Goal: Entertainment & Leisure: Consume media (video, audio)

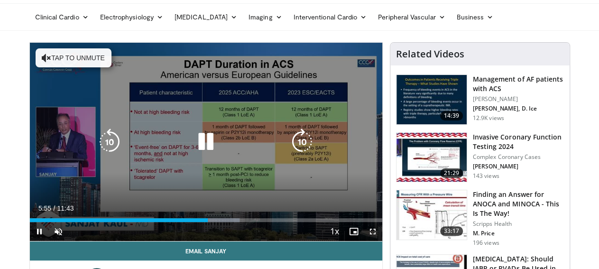
scroll to position [49, 0]
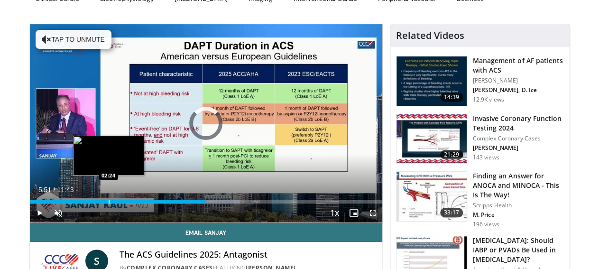
drag, startPoint x: 198, startPoint y: 219, endPoint x: 84, endPoint y: 217, distance: 113.3
click at [84, 203] on div "Loaded : 59.57% 02:27 02:24" at bounding box center [206, 198] width 352 height 9
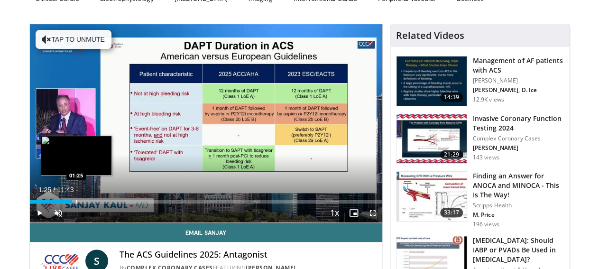
drag, startPoint x: 86, startPoint y: 219, endPoint x: 52, endPoint y: 217, distance: 34.3
click at [52, 203] on div "Loaded : 12.79% 01:25 01:25" at bounding box center [206, 198] width 352 height 9
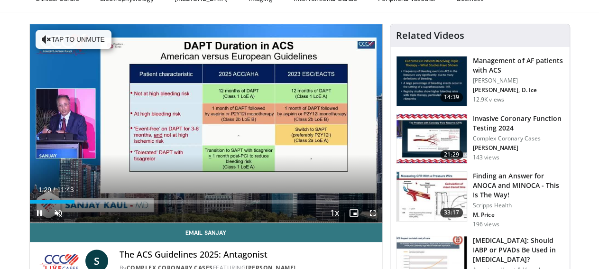
click at [30, 222] on span "Video Player" at bounding box center [39, 212] width 19 height 19
